Goal: Task Accomplishment & Management: Use online tool/utility

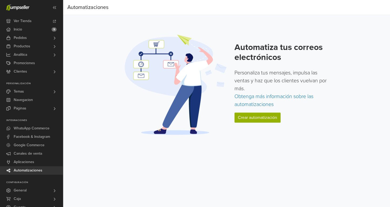
click at [259, 111] on div "Automatiza tus correos electrónicos Personaliza tus mensajes, impulsa las venta…" at bounding box center [283, 84] width 96 height 85
click at [256, 122] on link "Crear automatización" at bounding box center [258, 118] width 46 height 10
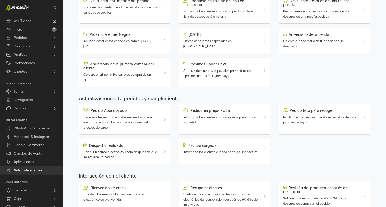
scroll to position [74, 0]
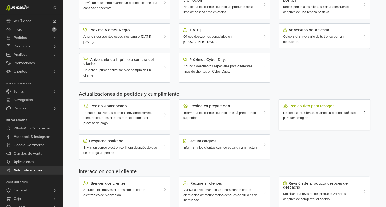
click at [291, 118] on span "Notificar a los clientes cuando su pedido esté listo para ser recogido" at bounding box center [319, 115] width 73 height 9
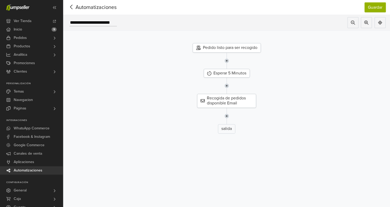
click at [107, 11] on span "Automatizaciones" at bounding box center [87, 7] width 41 height 8
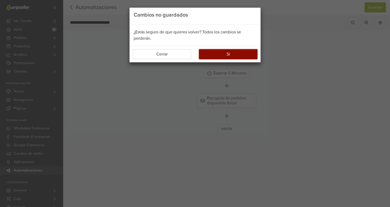
click at [221, 55] on button "Sí" at bounding box center [228, 54] width 58 height 10
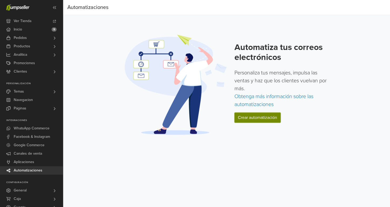
click at [264, 119] on link "Crear automatización" at bounding box center [258, 118] width 46 height 10
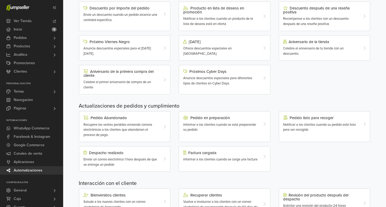
scroll to position [74, 0]
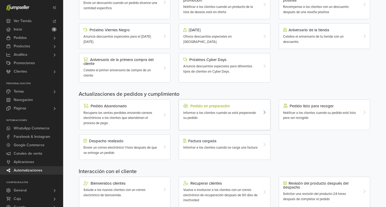
click at [214, 119] on div "Informar a los clientes cuando se está preparando su pedido" at bounding box center [220, 116] width 75 height 10
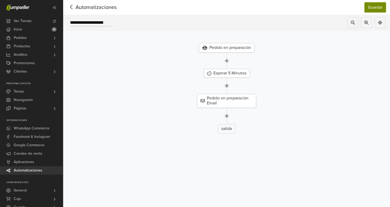
click at [373, 8] on button "Guardar" at bounding box center [375, 7] width 21 height 10
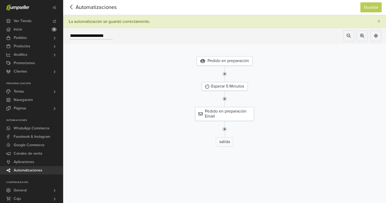
click at [106, 11] on span "Automatizaciones" at bounding box center [87, 7] width 41 height 8
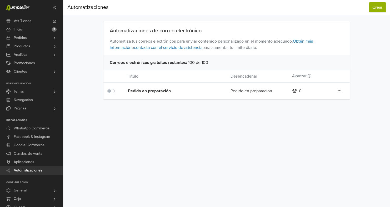
click at [36, 170] on span "Automatizaciones" at bounding box center [28, 171] width 29 height 8
click at [382, 7] on button "Crear" at bounding box center [377, 7] width 17 height 10
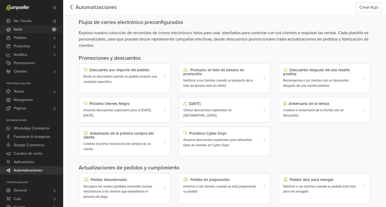
click at [39, 26] on link "Inicio 5" at bounding box center [31, 29] width 63 height 8
